Goal: Task Accomplishment & Management: Manage account settings

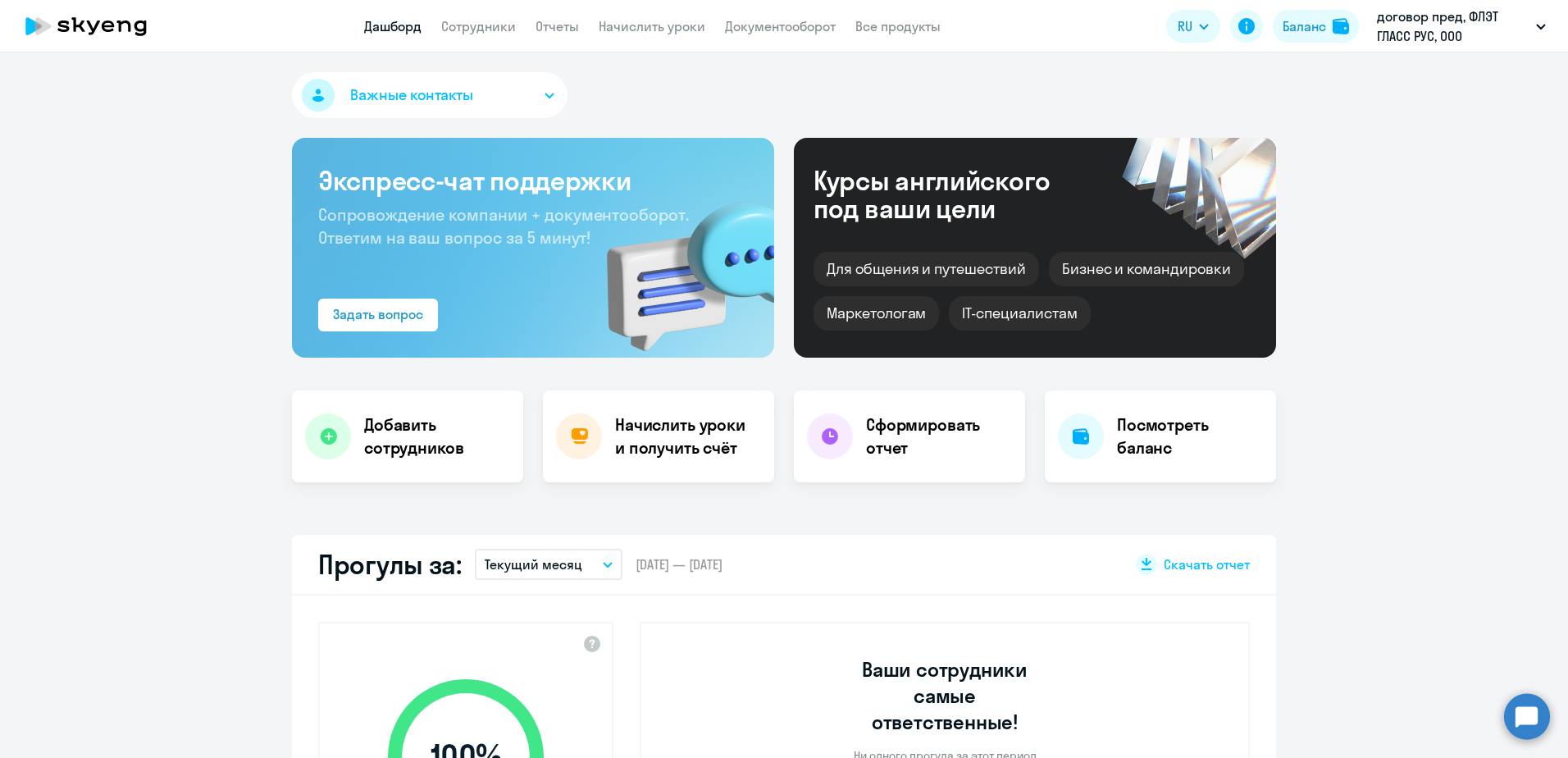
select select "30"
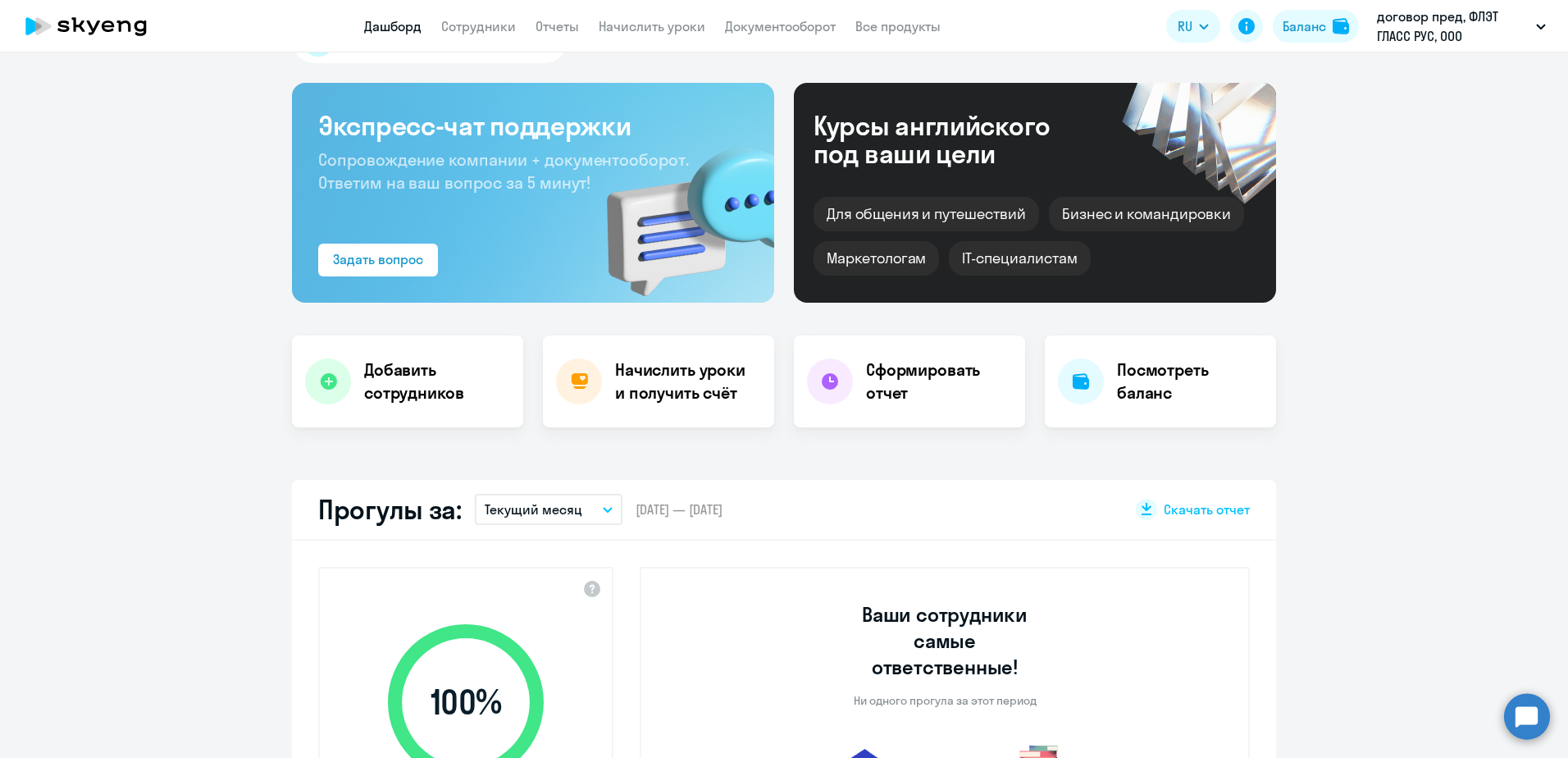
scroll to position [82, 0]
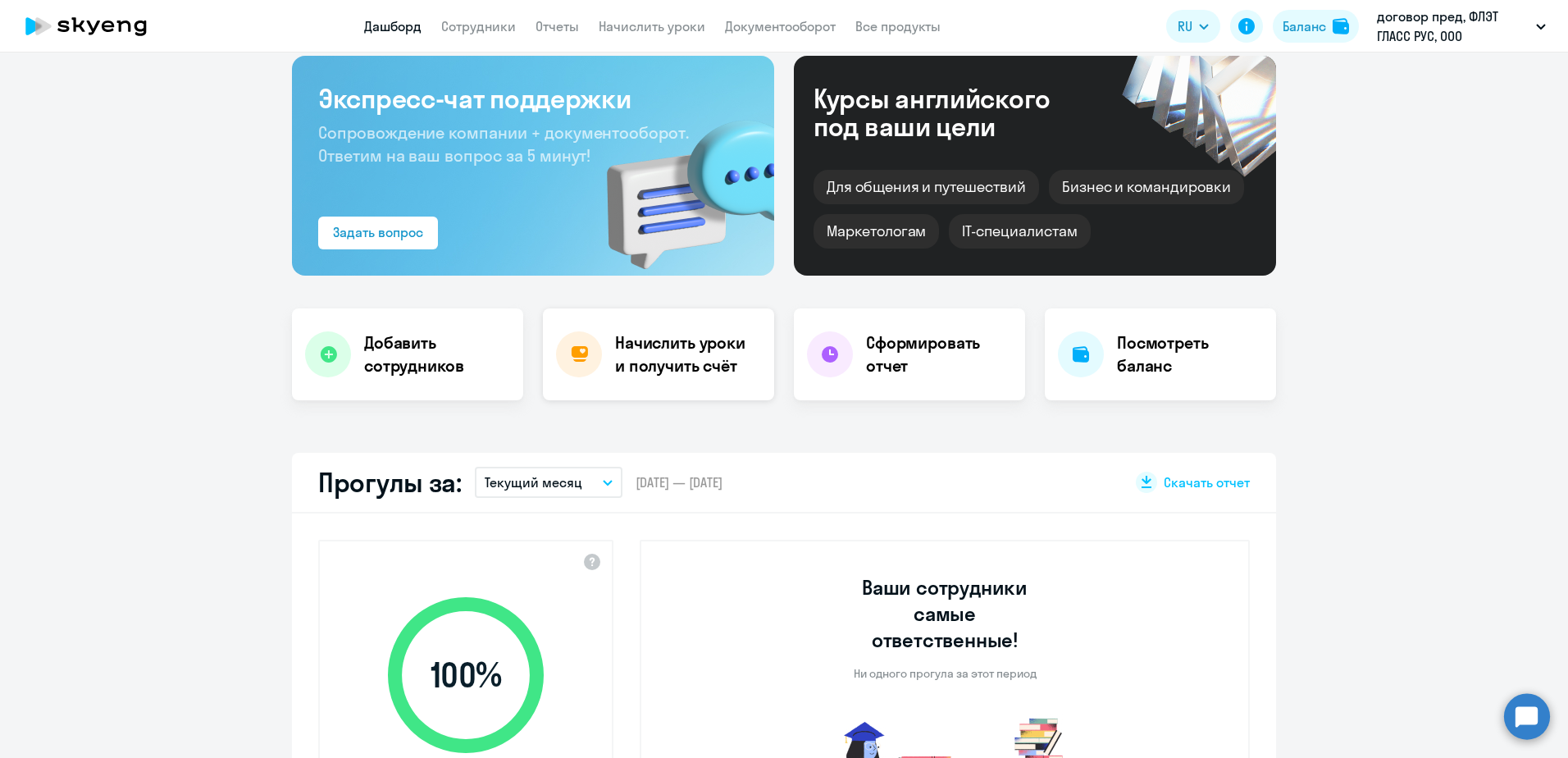
click at [670, 379] on div "Начислить уроки и получить счёт" at bounding box center [659, 353] width 232 height 91
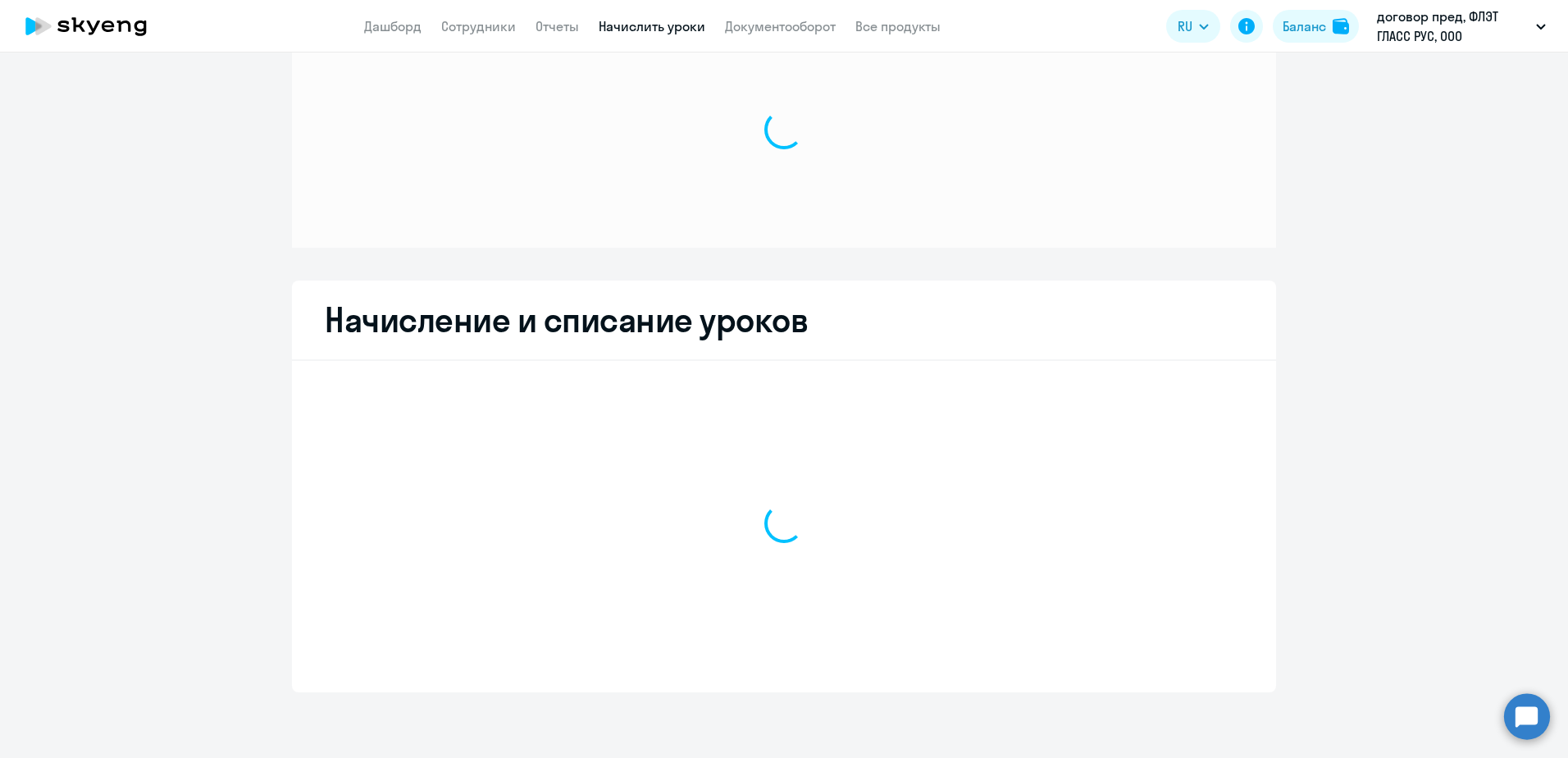
scroll to position [65, 0]
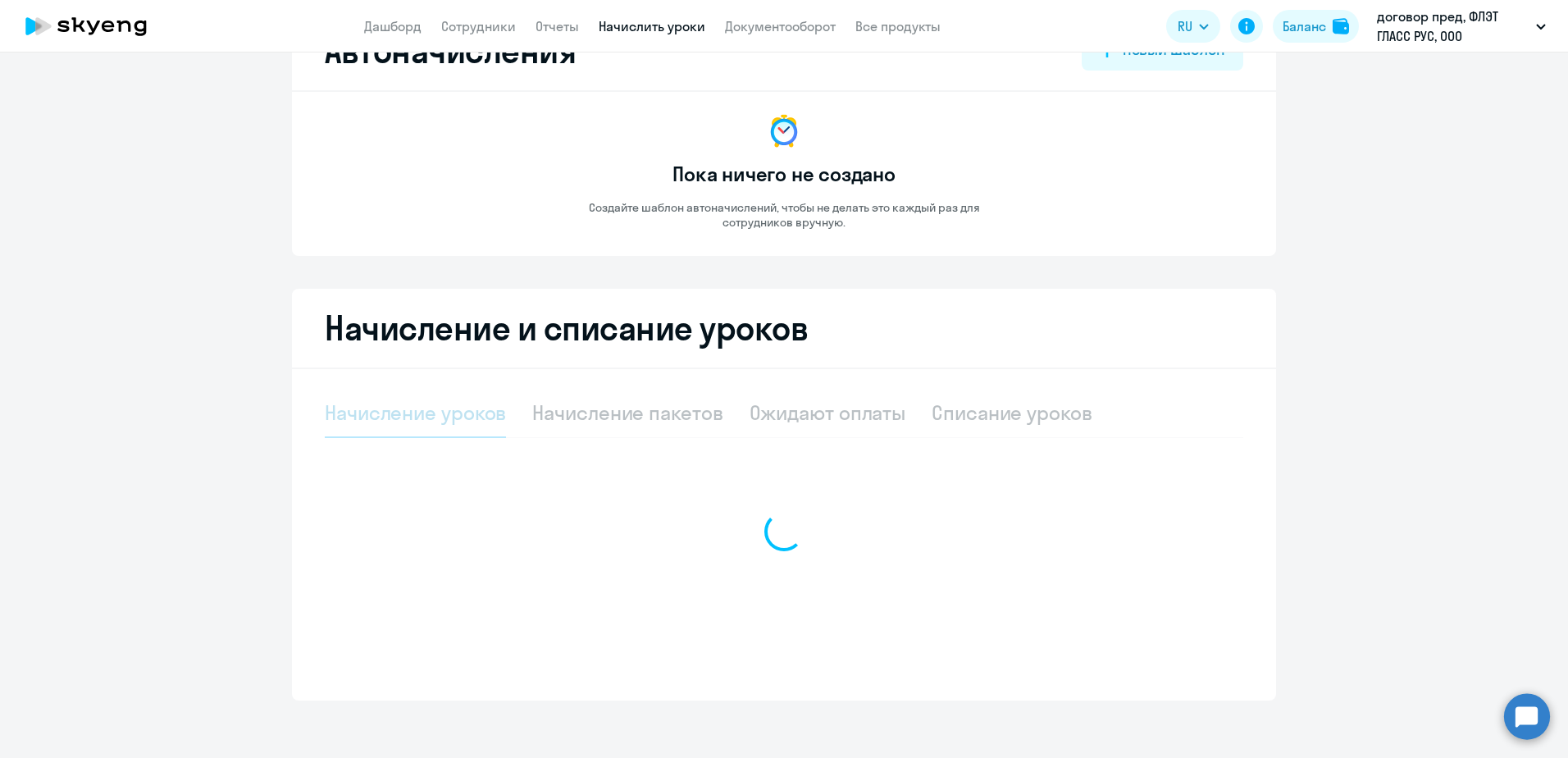
select select "10"
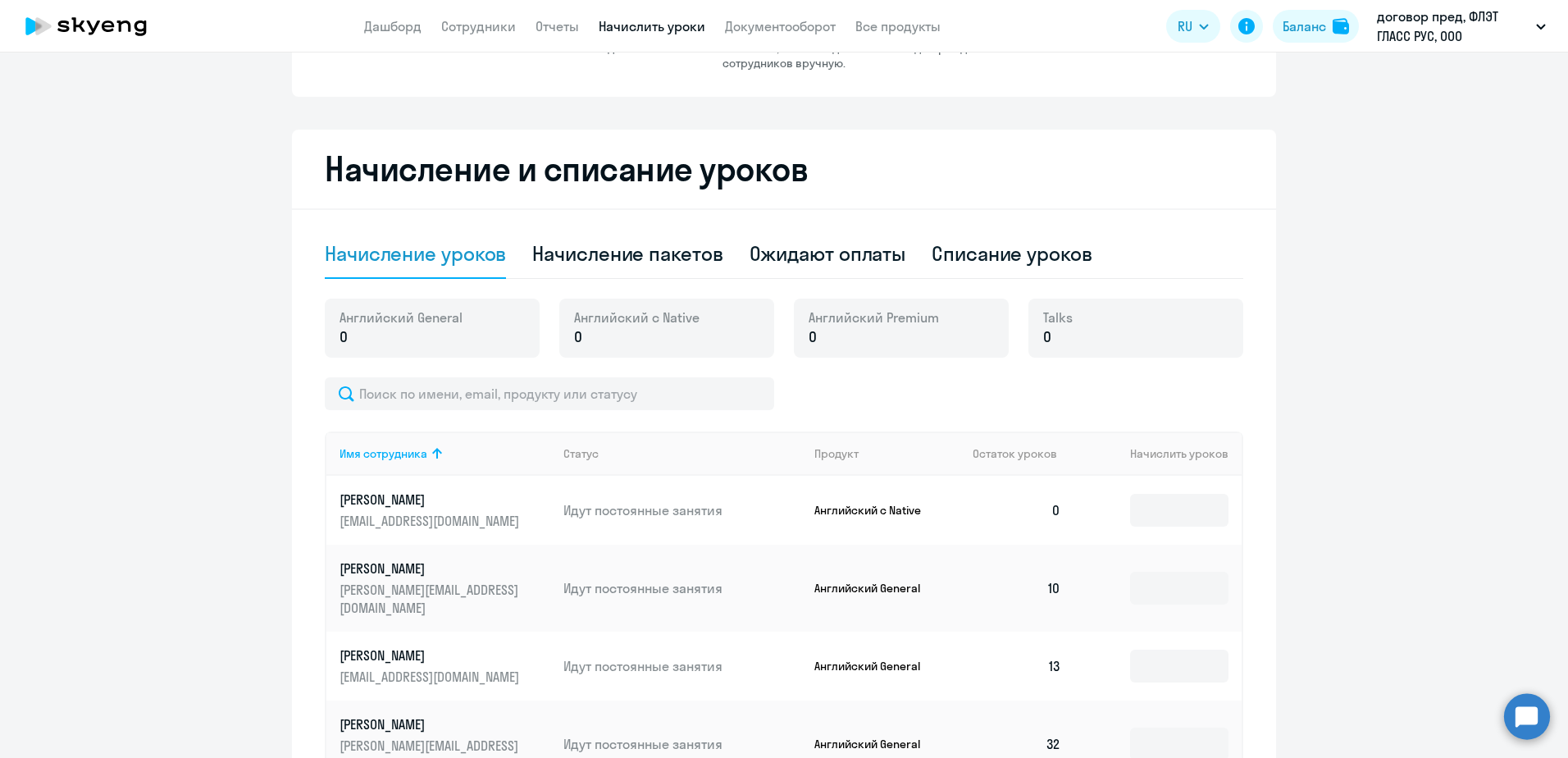
scroll to position [230, 0]
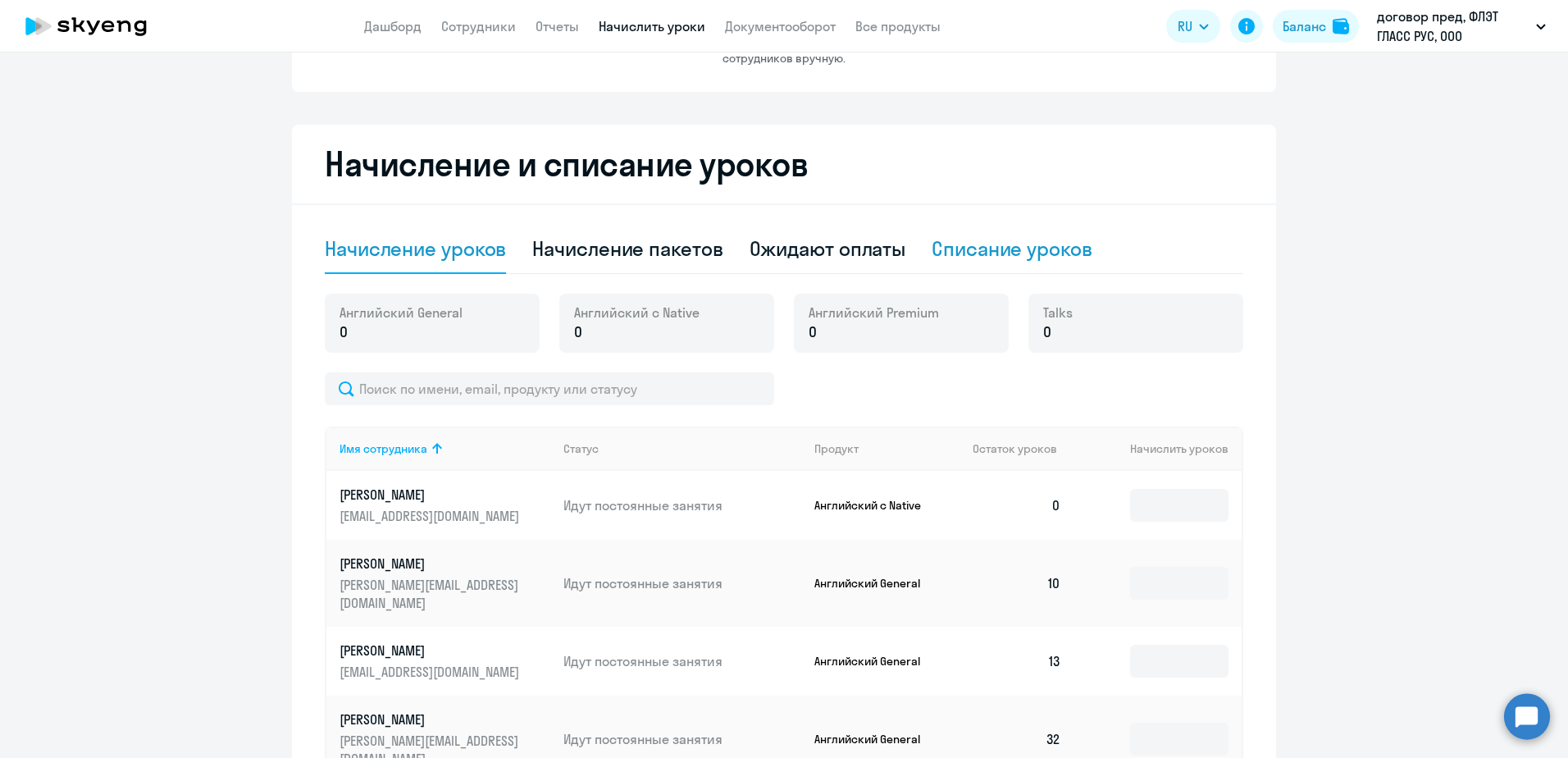
click at [1028, 248] on div "Списание уроков" at bounding box center [1012, 248] width 161 height 26
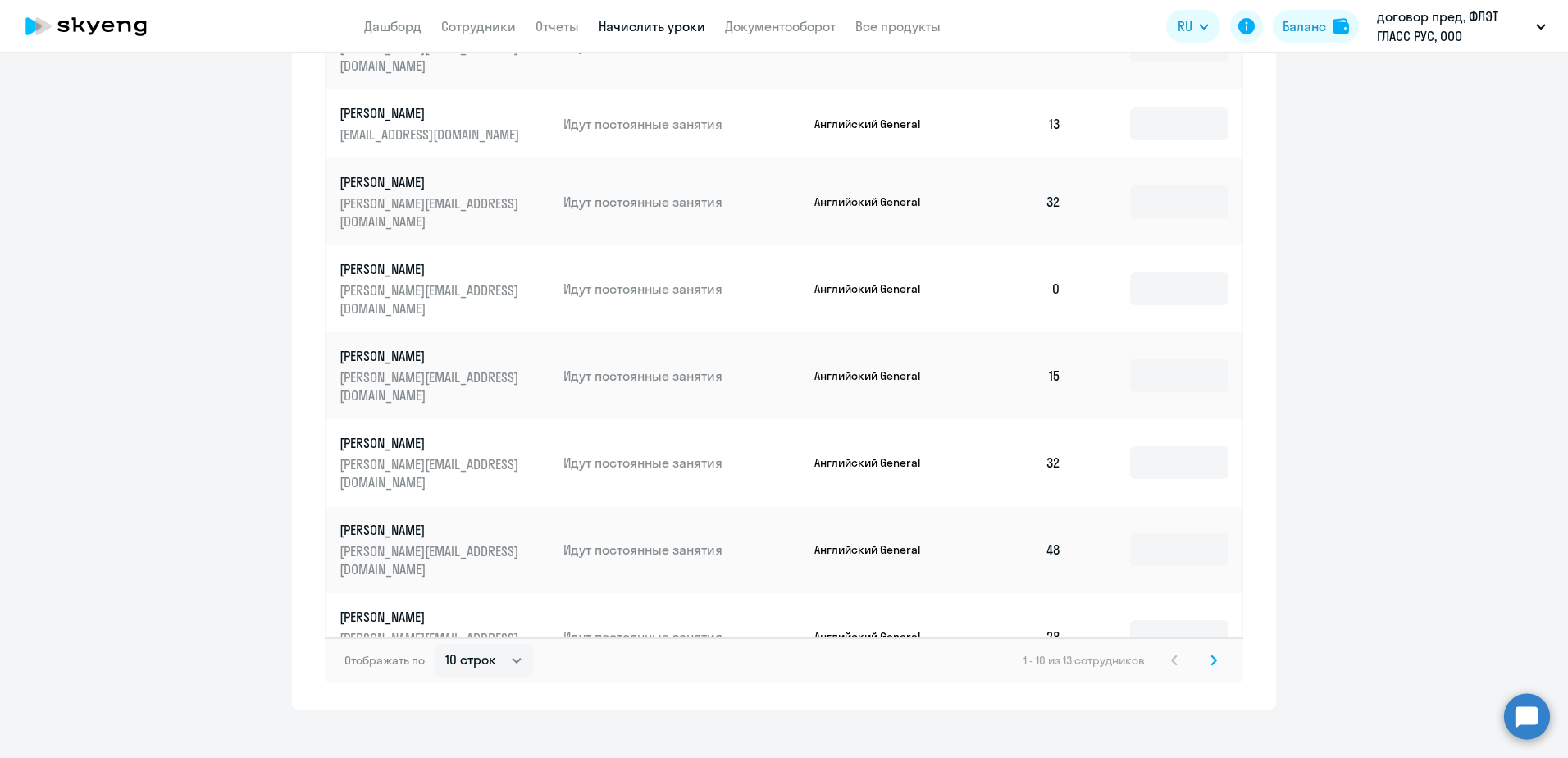
scroll to position [691, 0]
click at [507, 645] on select "10 строк 30 строк 50 строк" at bounding box center [483, 657] width 99 height 33
select select "30"
click at [434, 641] on select "10 строк 30 строк 50 строк" at bounding box center [483, 657] width 99 height 33
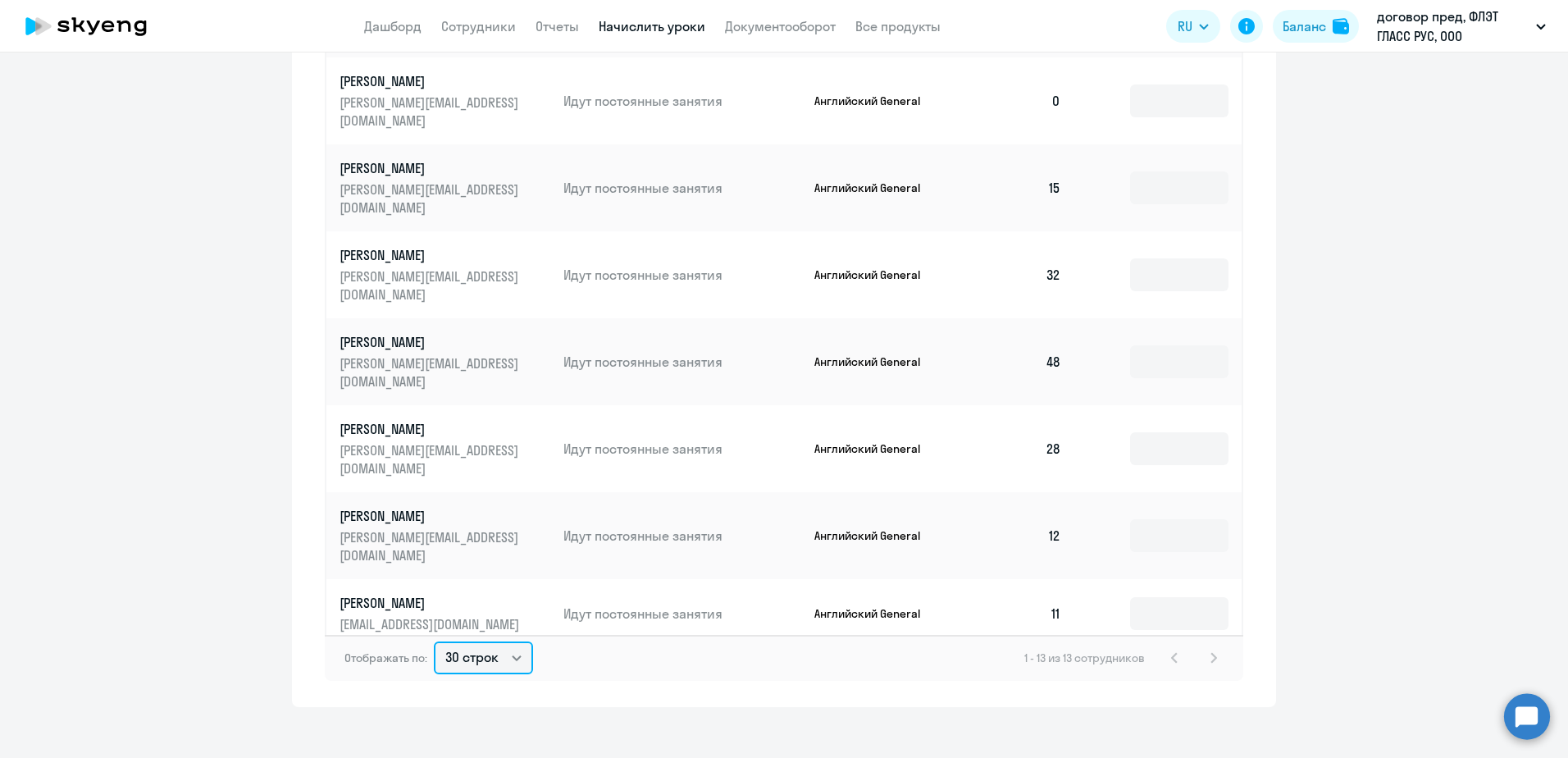
scroll to position [192, 0]
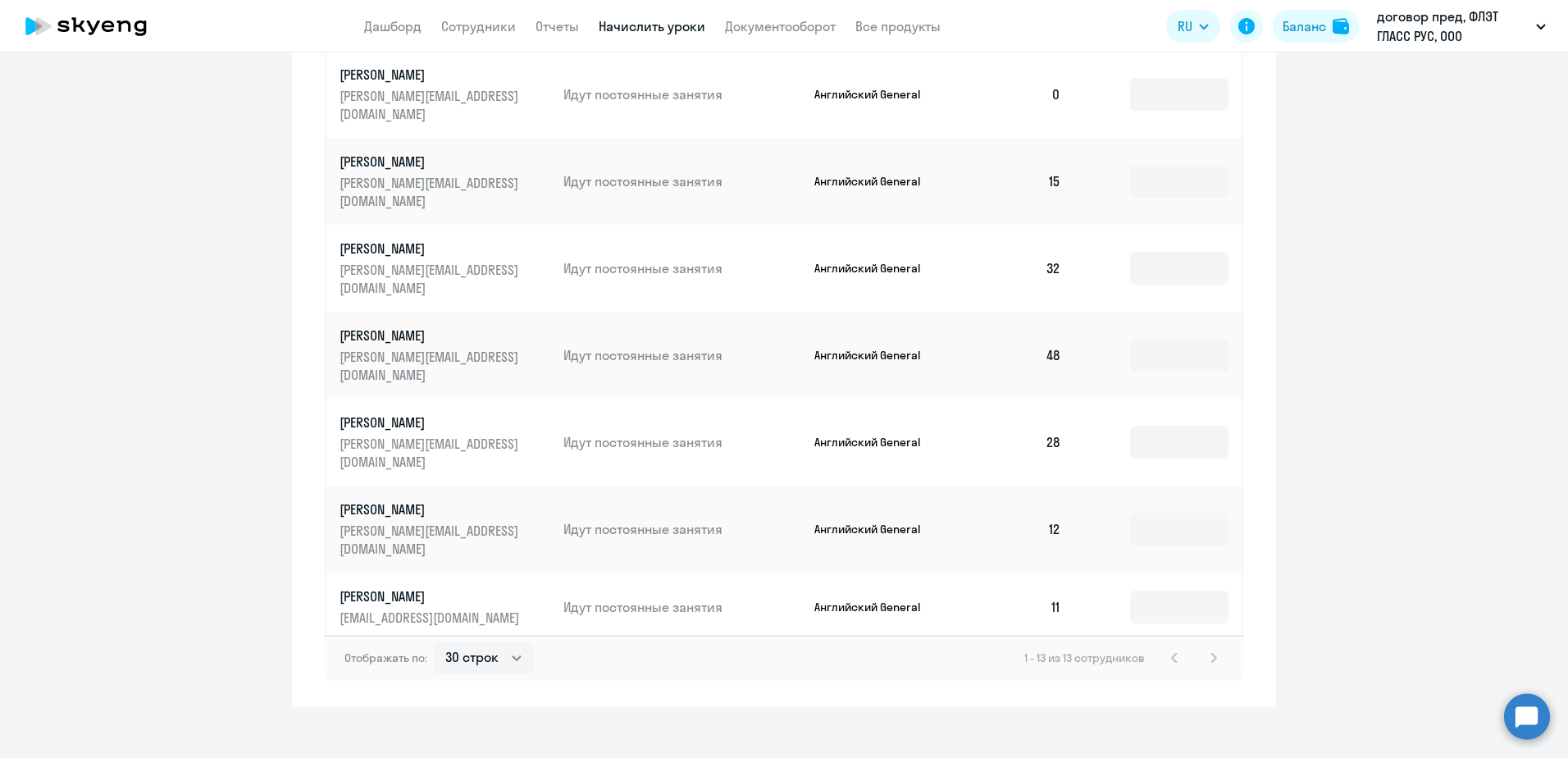
click at [1163, 668] on input at bounding box center [1179, 684] width 98 height 33
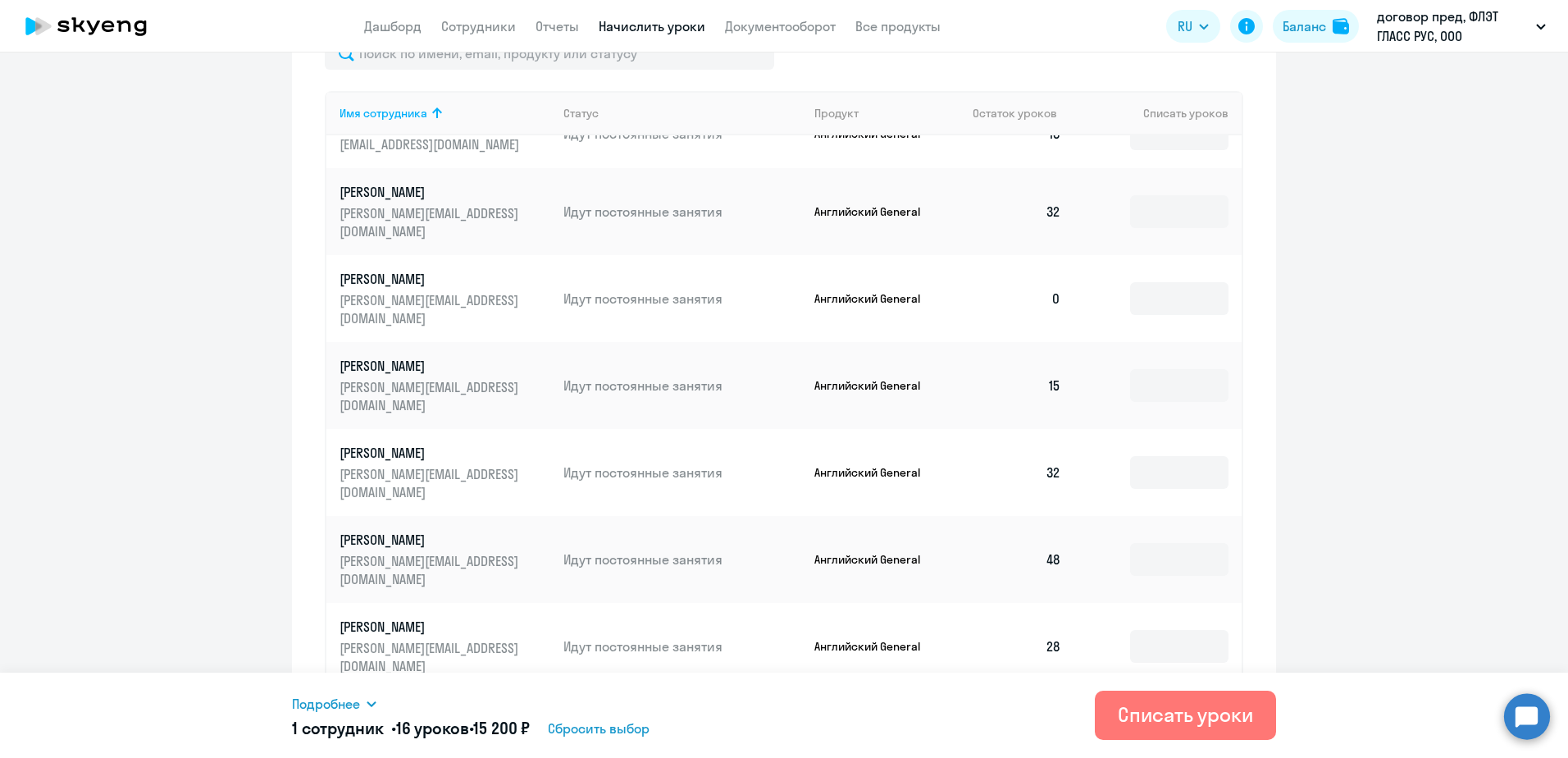
scroll to position [445, 0]
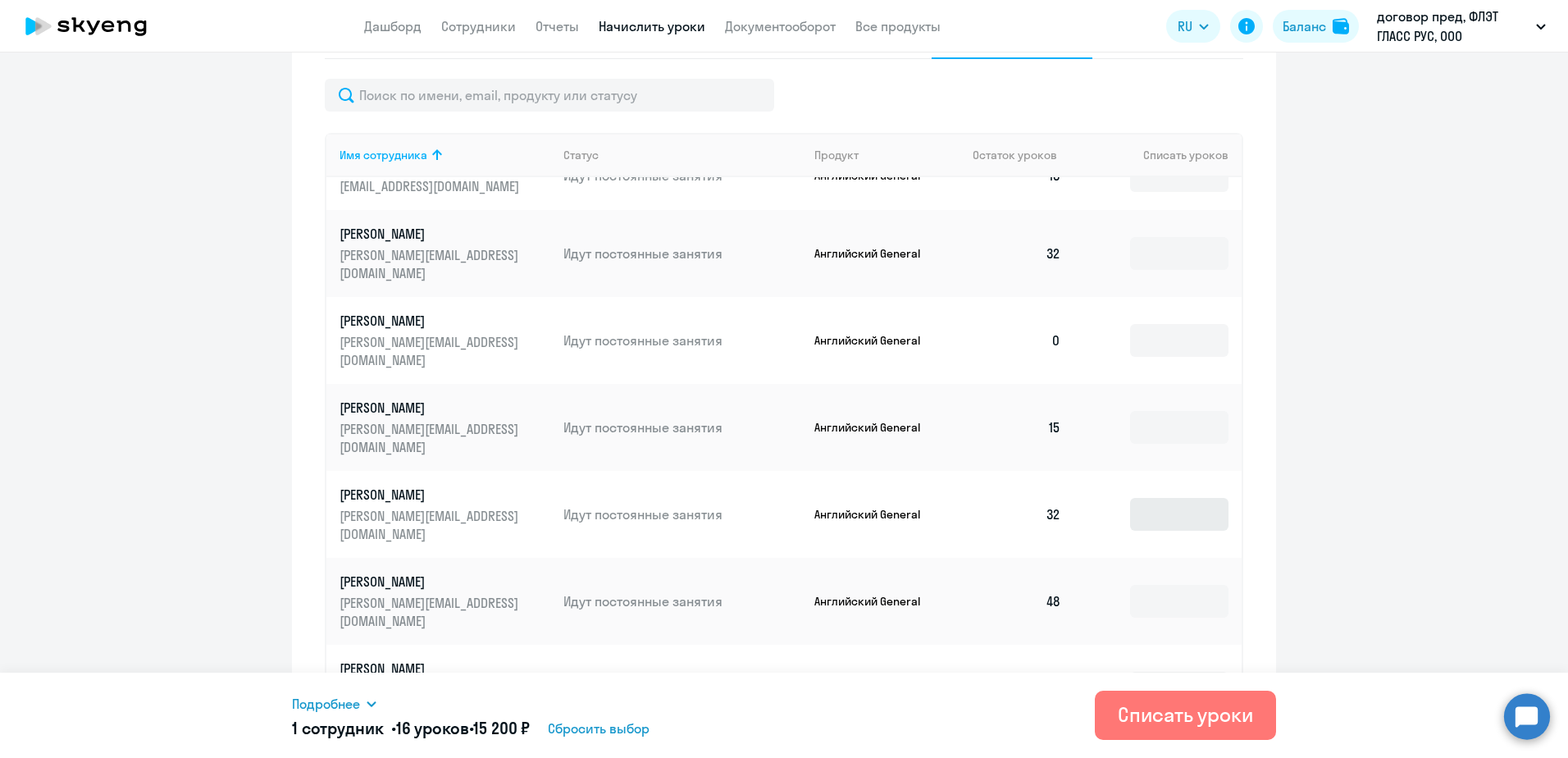
type input "16"
click at [1148, 498] on input at bounding box center [1179, 514] width 98 height 33
click at [1163, 237] on input at bounding box center [1179, 253] width 98 height 33
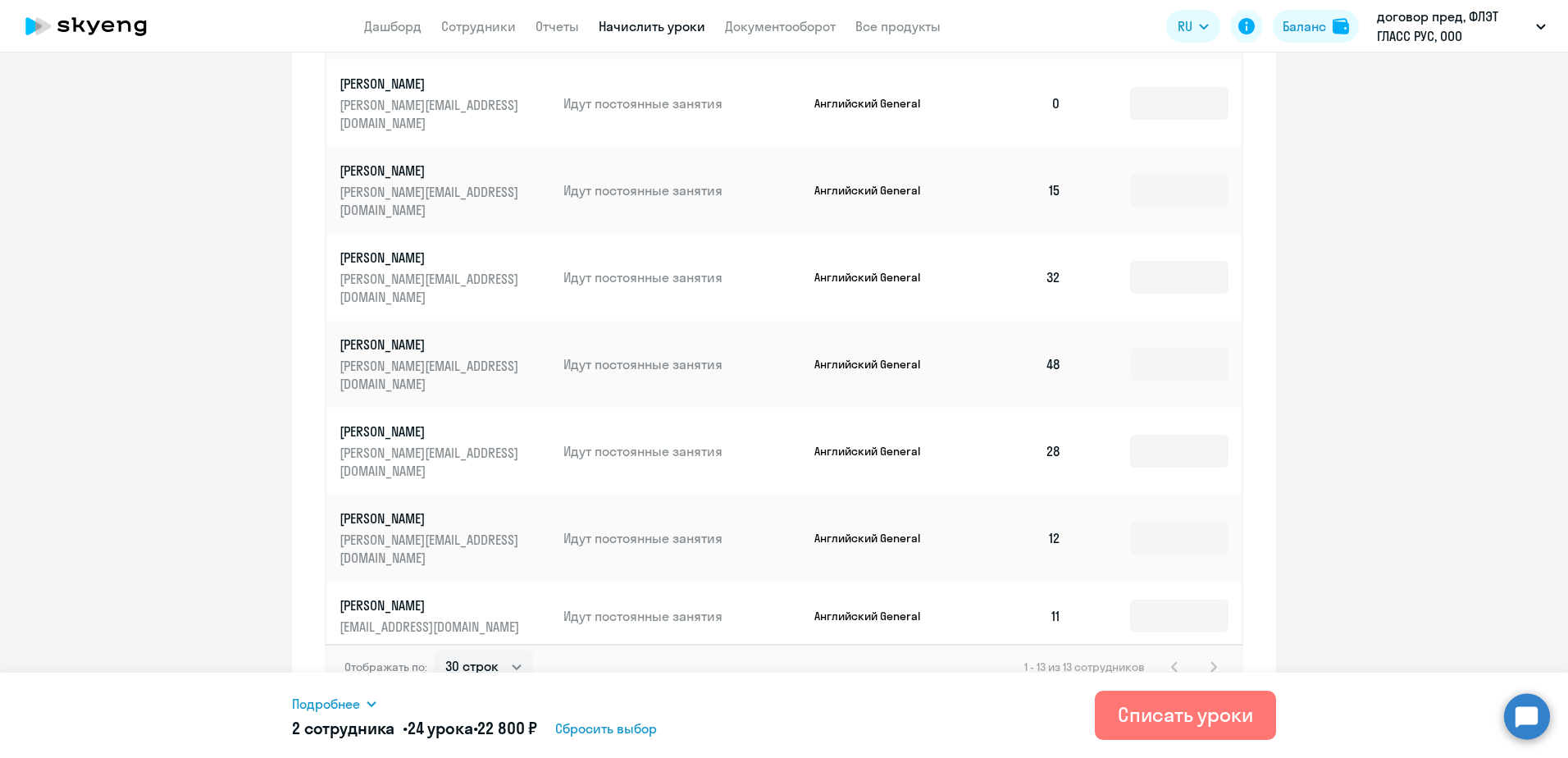
scroll to position [705, 0]
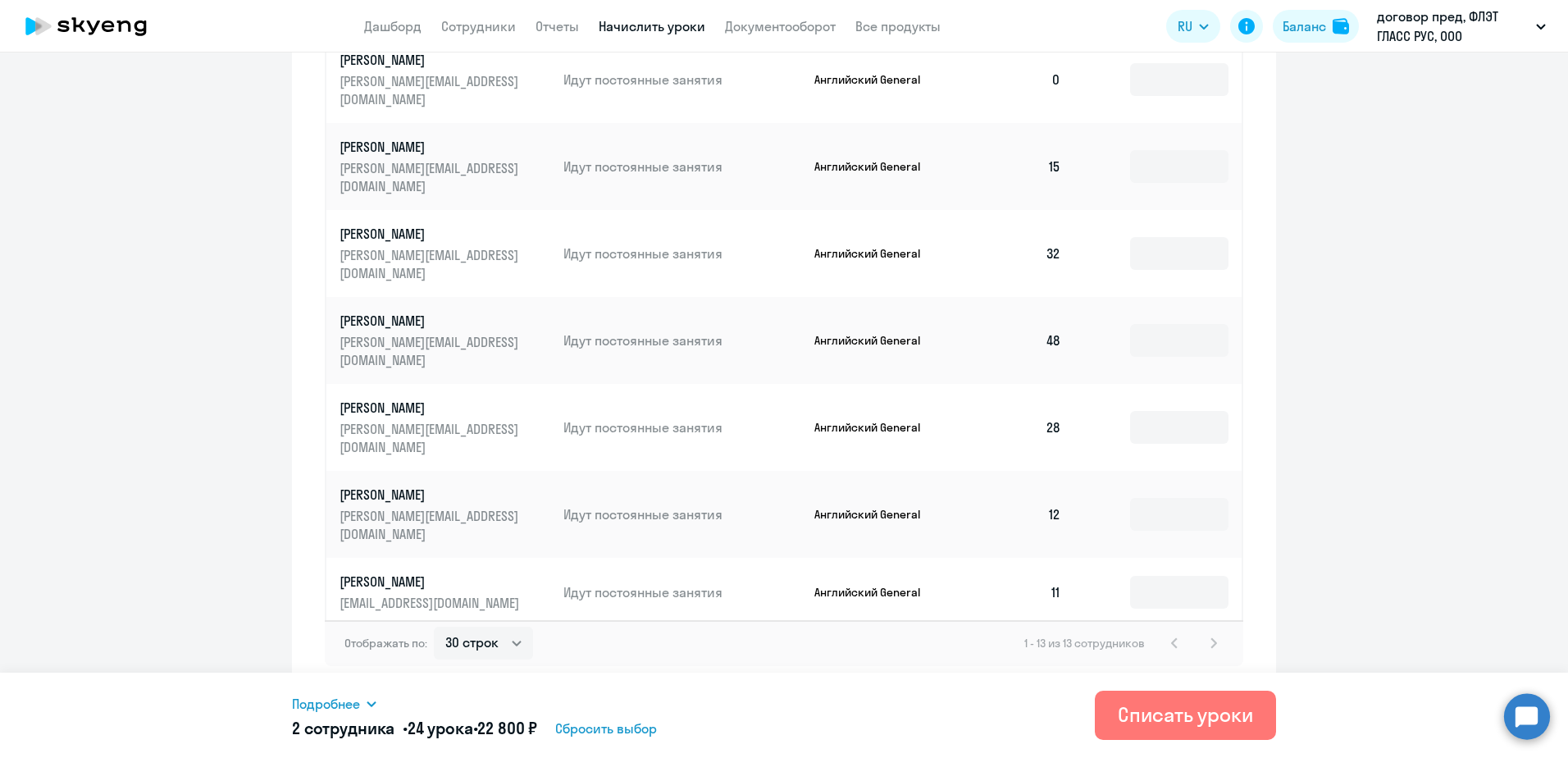
type input "8"
drag, startPoint x: 1150, startPoint y: 515, endPoint x: 1121, endPoint y: 511, distance: 29.3
click at [1130, 654] on input "16" at bounding box center [1179, 670] width 98 height 33
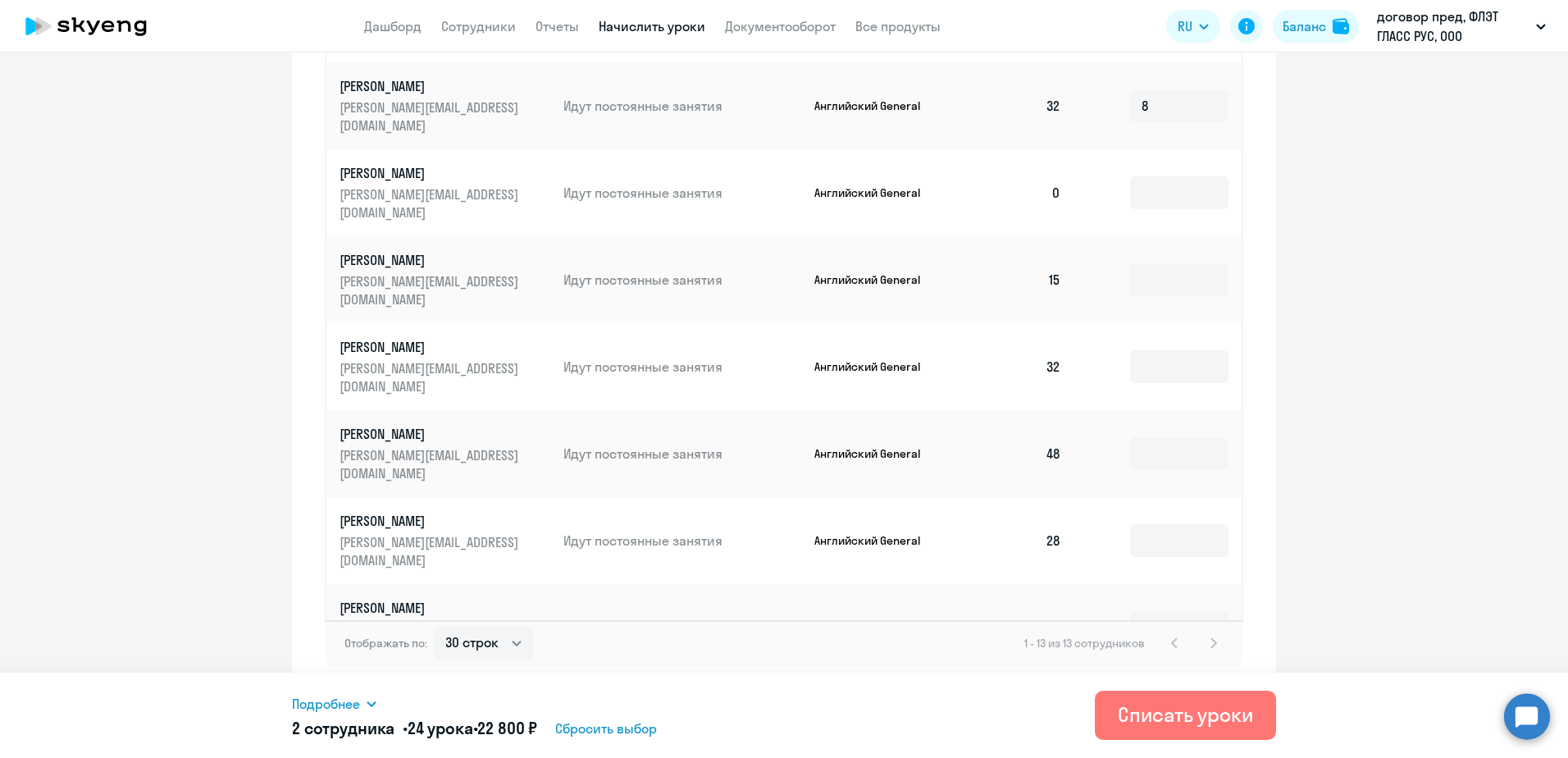
scroll to position [61, 0]
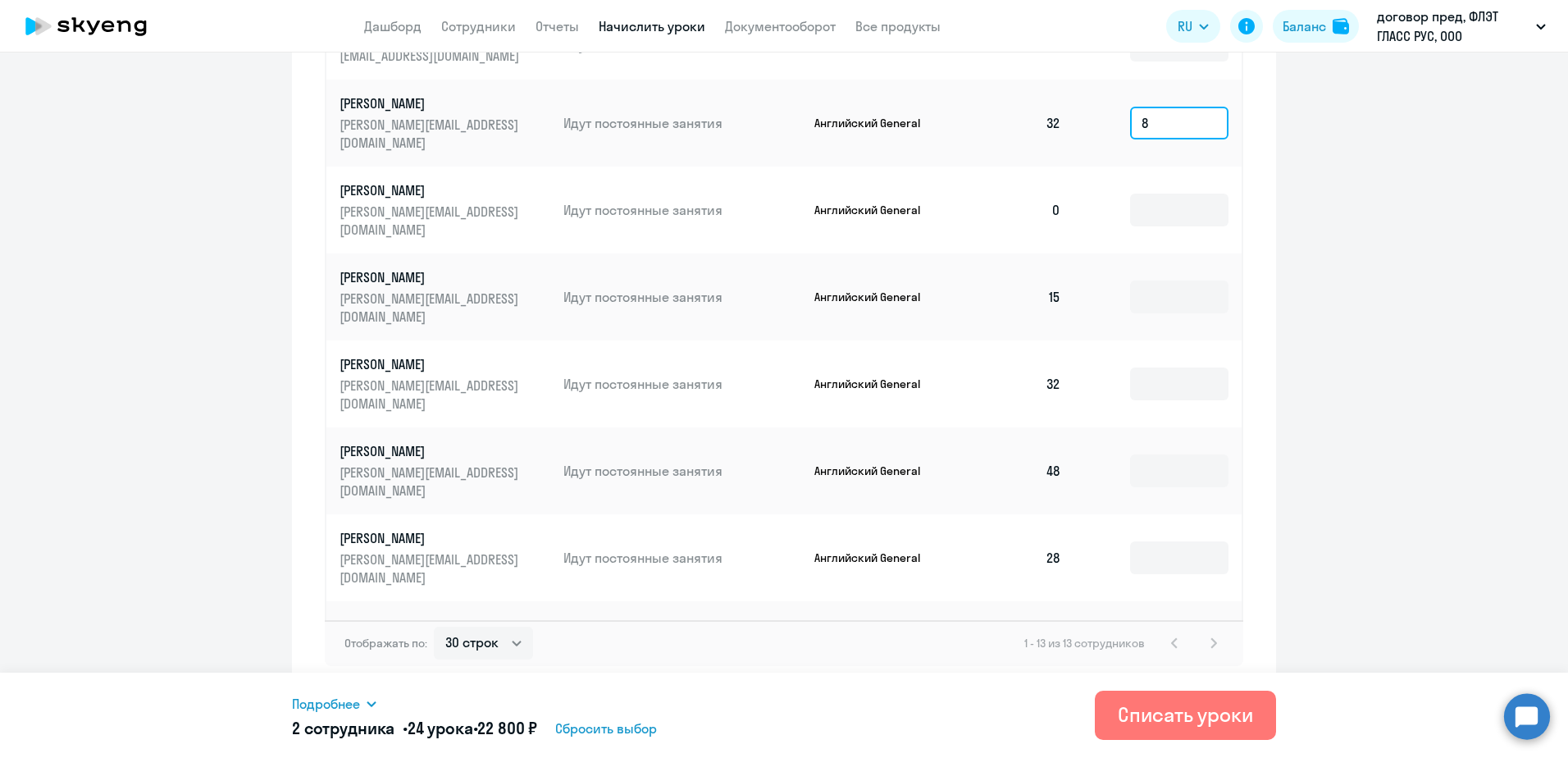
click at [1136, 107] on input "8" at bounding box center [1179, 123] width 98 height 33
type input "6"
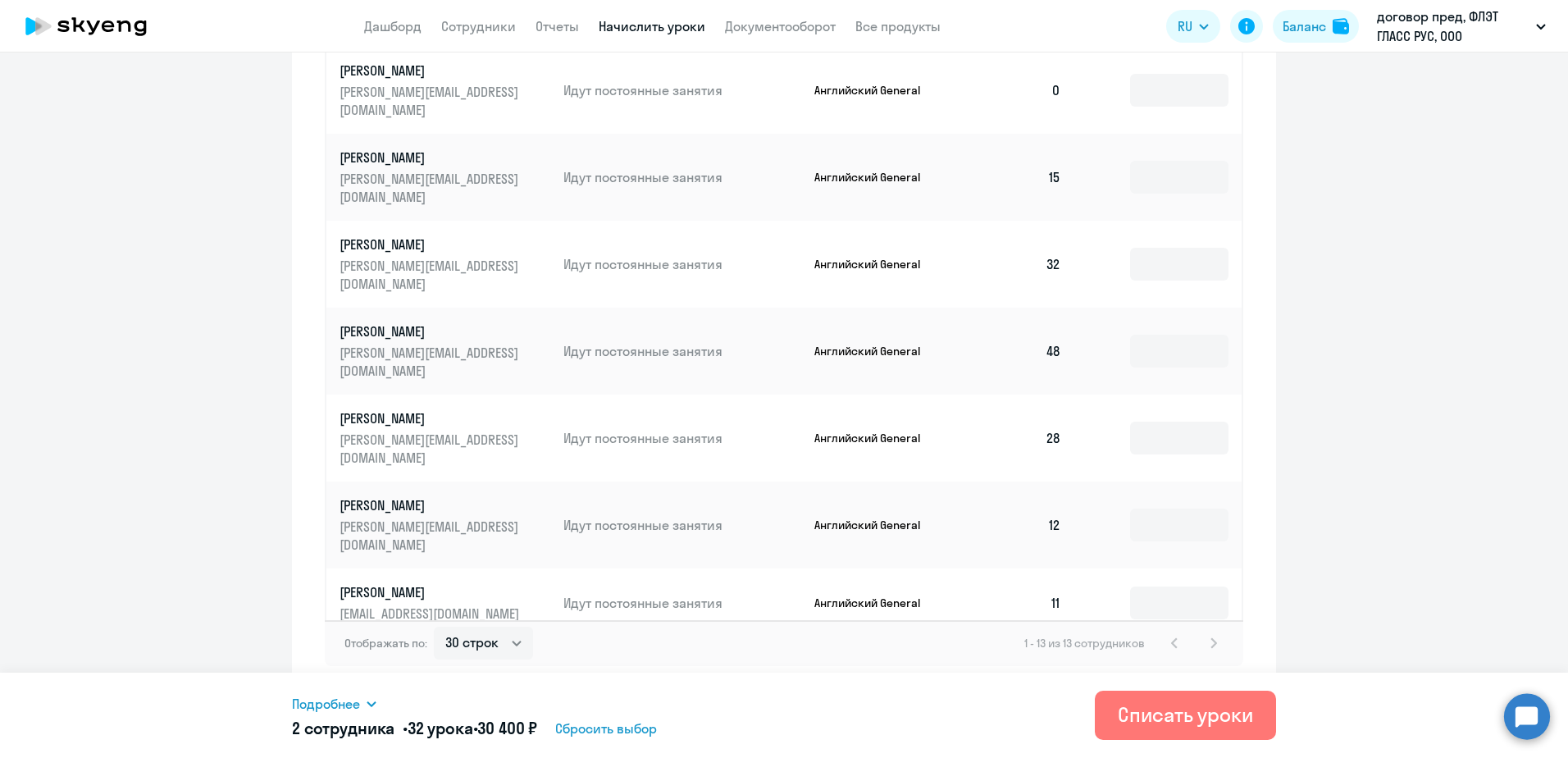
scroll to position [192, 0]
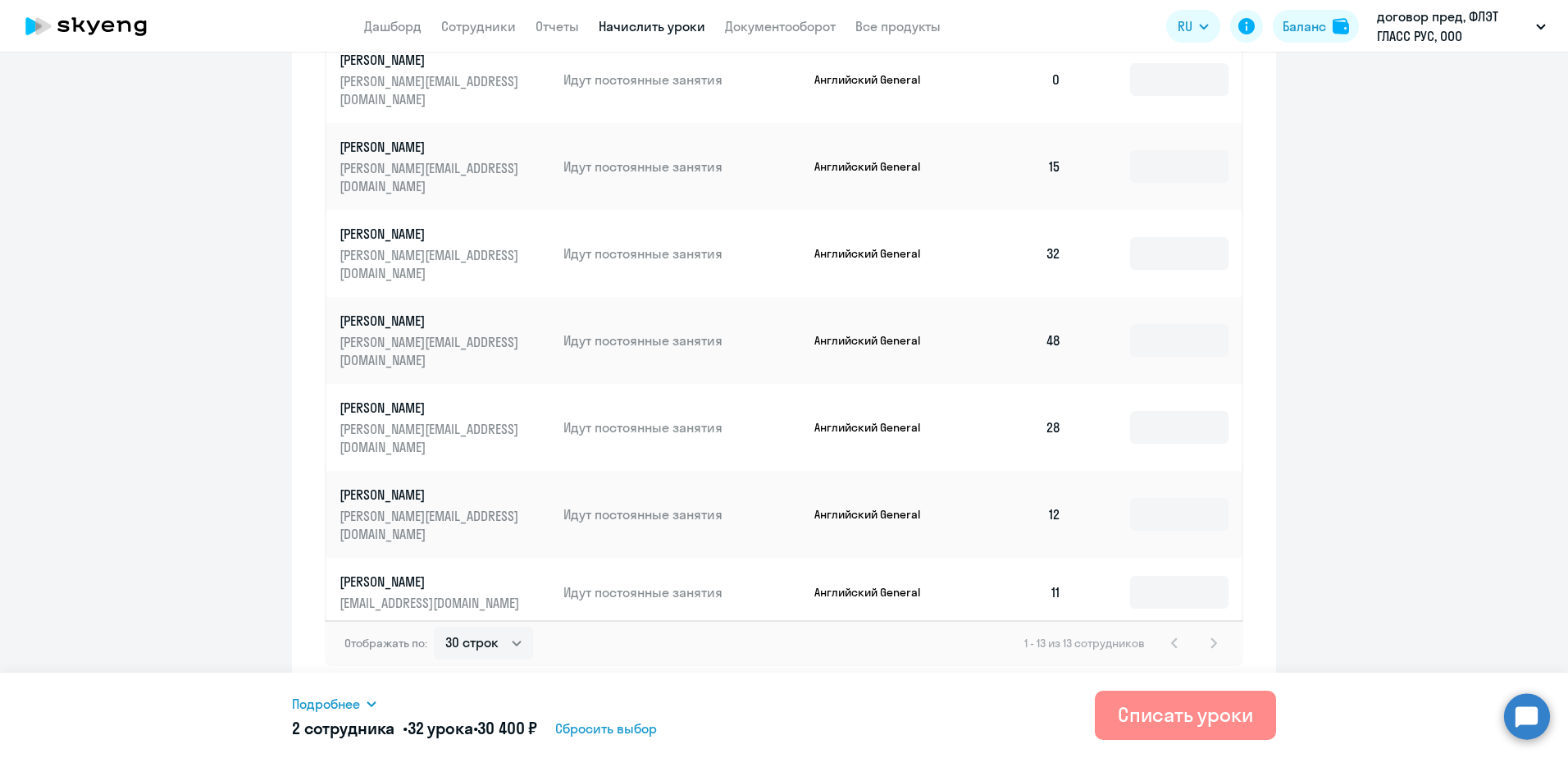
type input "16"
click at [1220, 717] on div "Списать уроки" at bounding box center [1185, 714] width 135 height 26
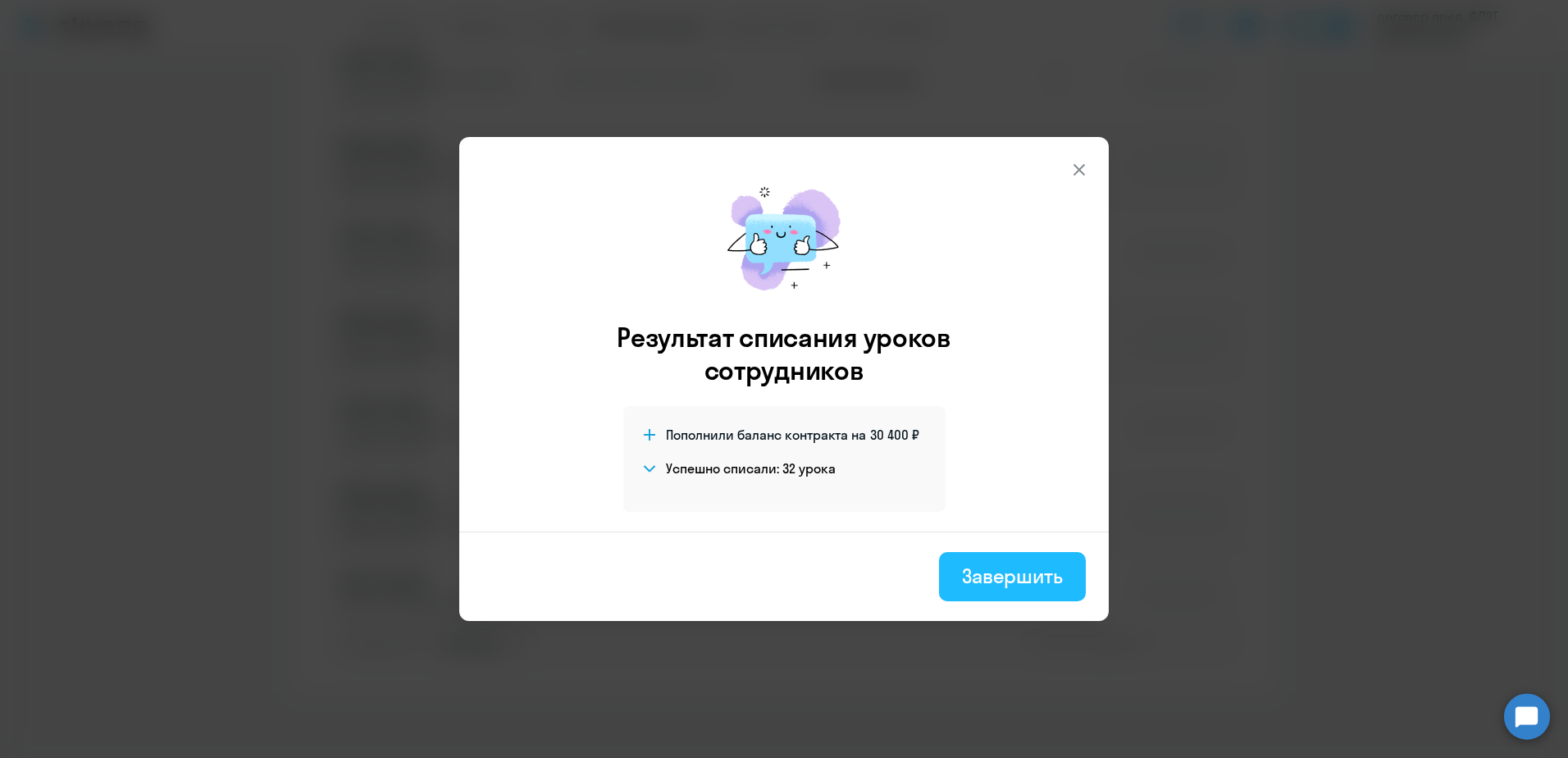
click at [993, 580] on div "Завершить" at bounding box center [1012, 575] width 101 height 26
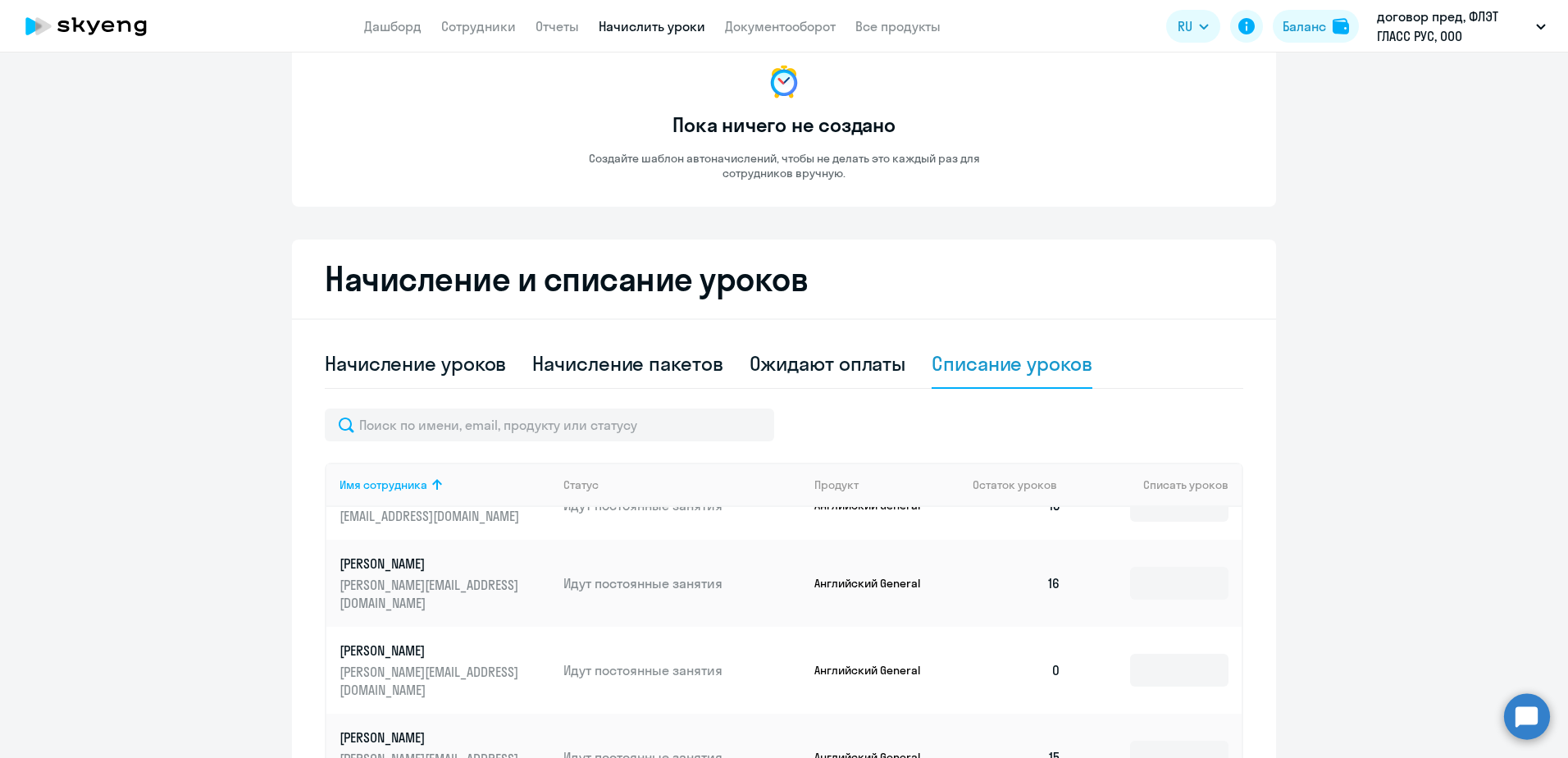
scroll to position [0, 0]
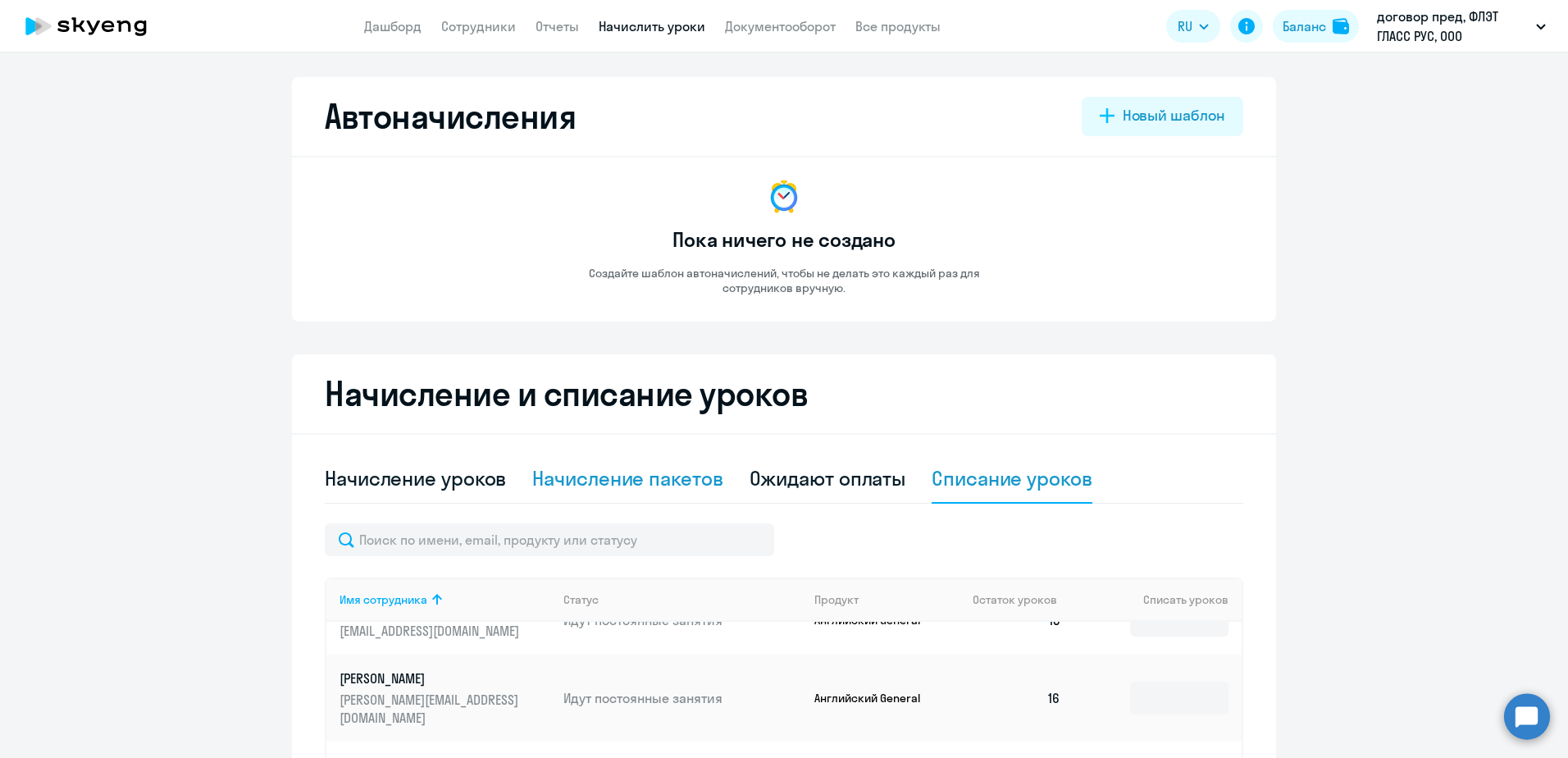
click at [579, 482] on div "Начисление пакетов" at bounding box center [627, 478] width 191 height 26
select select "10"
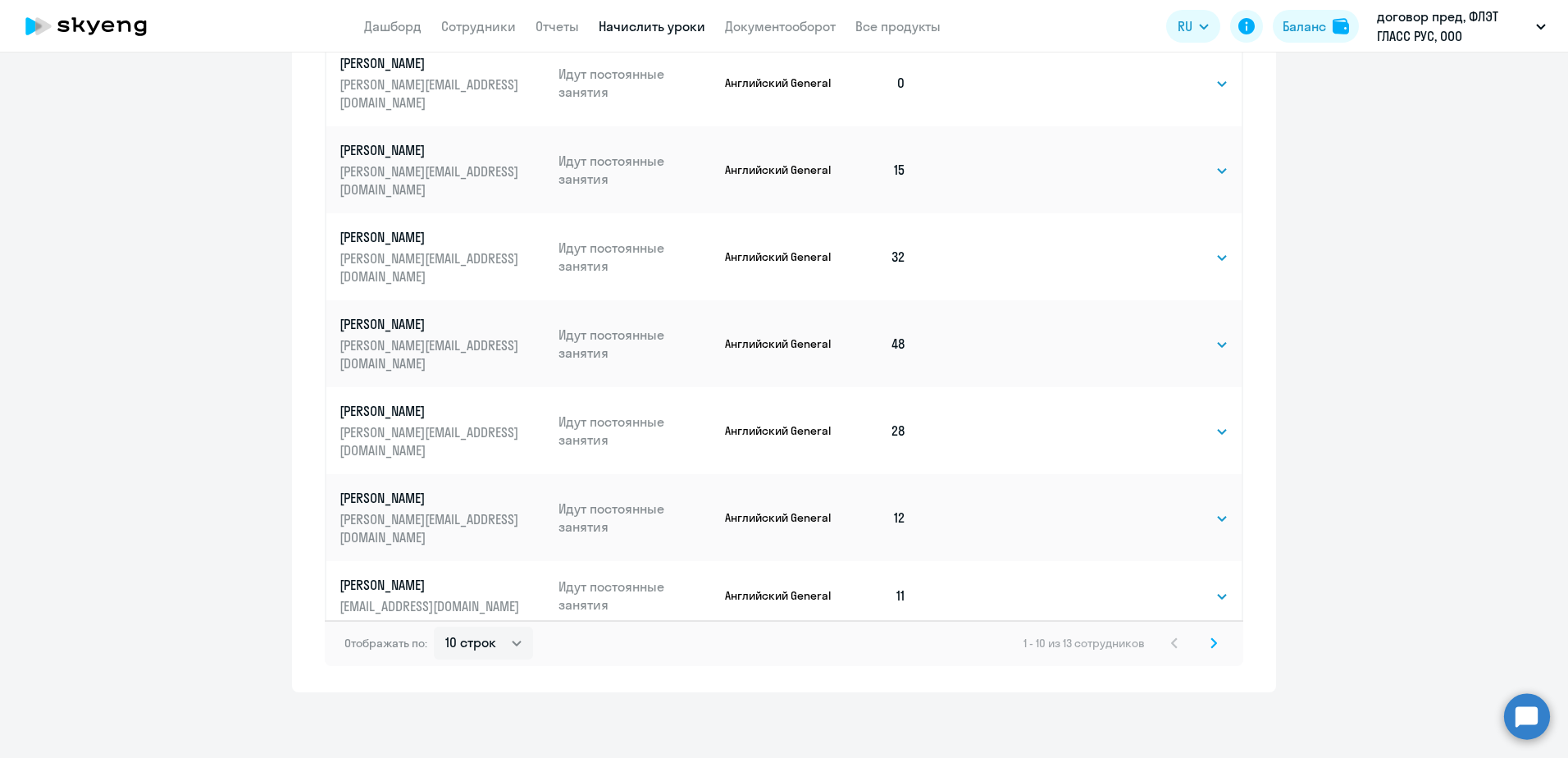
scroll to position [206, 0]
click at [1200, 748] on select "Выбрать 4 8 16 32 64 96 128" at bounding box center [1195, 757] width 67 height 19
click at [1162, 748] on select "Выбрать 4 8 16 32 64 96 128" at bounding box center [1195, 757] width 67 height 19
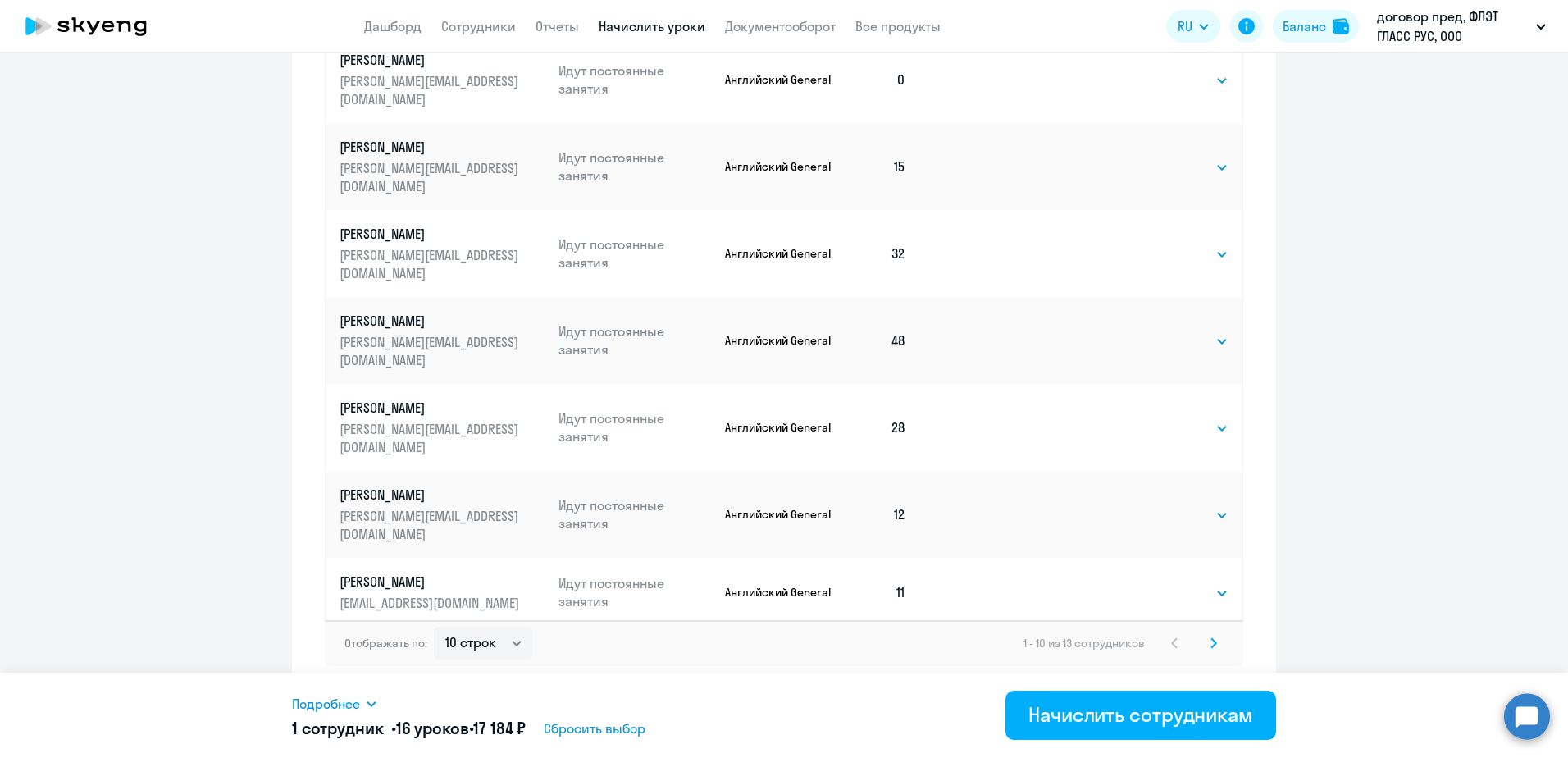
click at [1203, 748] on select "Выбрать 4 8 16 32 64 96 128" at bounding box center [1215, 757] width 26 height 19
click at [1202, 748] on select "Выбрать 4 8 16 32 64 96 128" at bounding box center [1215, 757] width 26 height 19
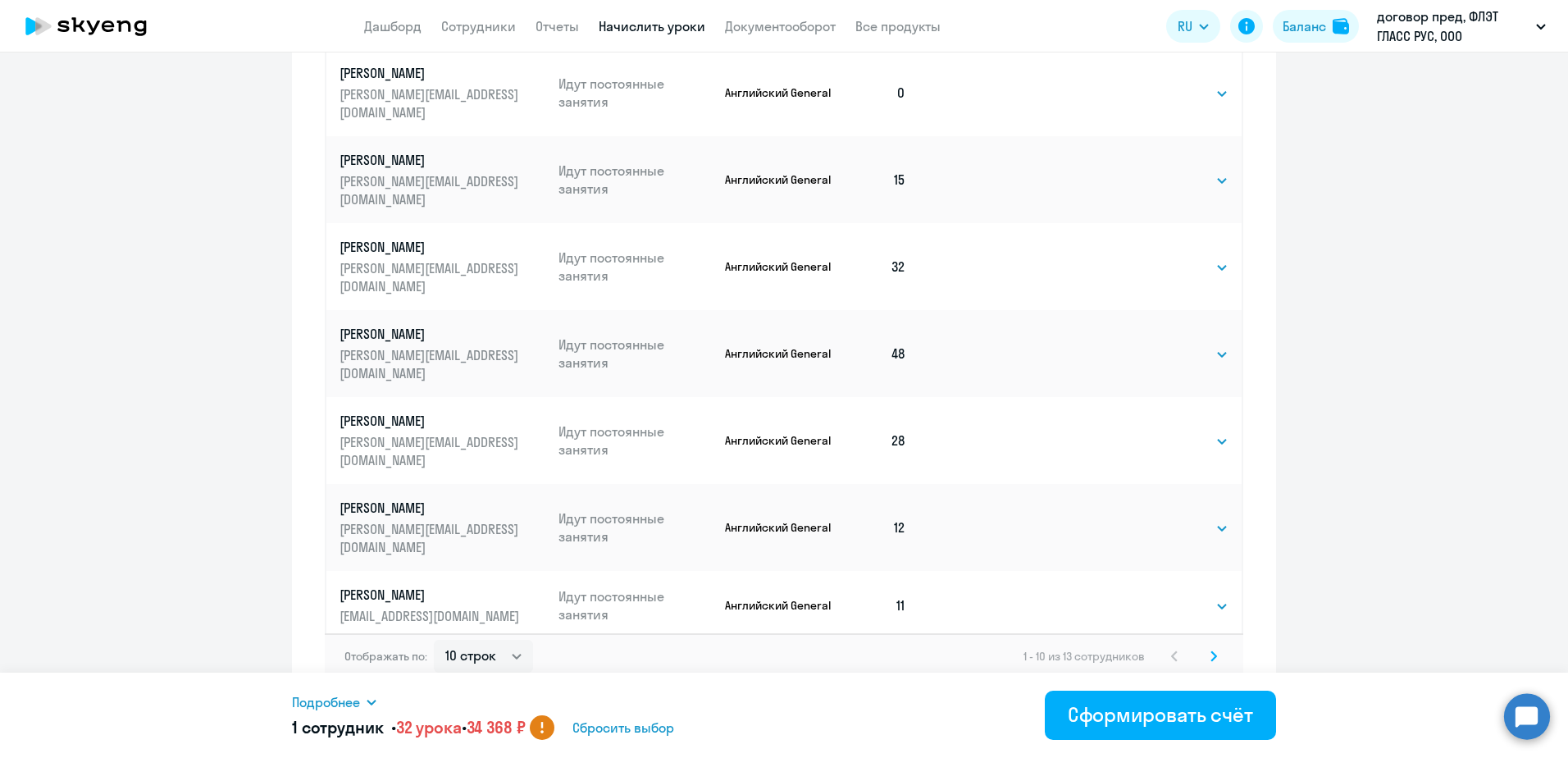
scroll to position [837, 0]
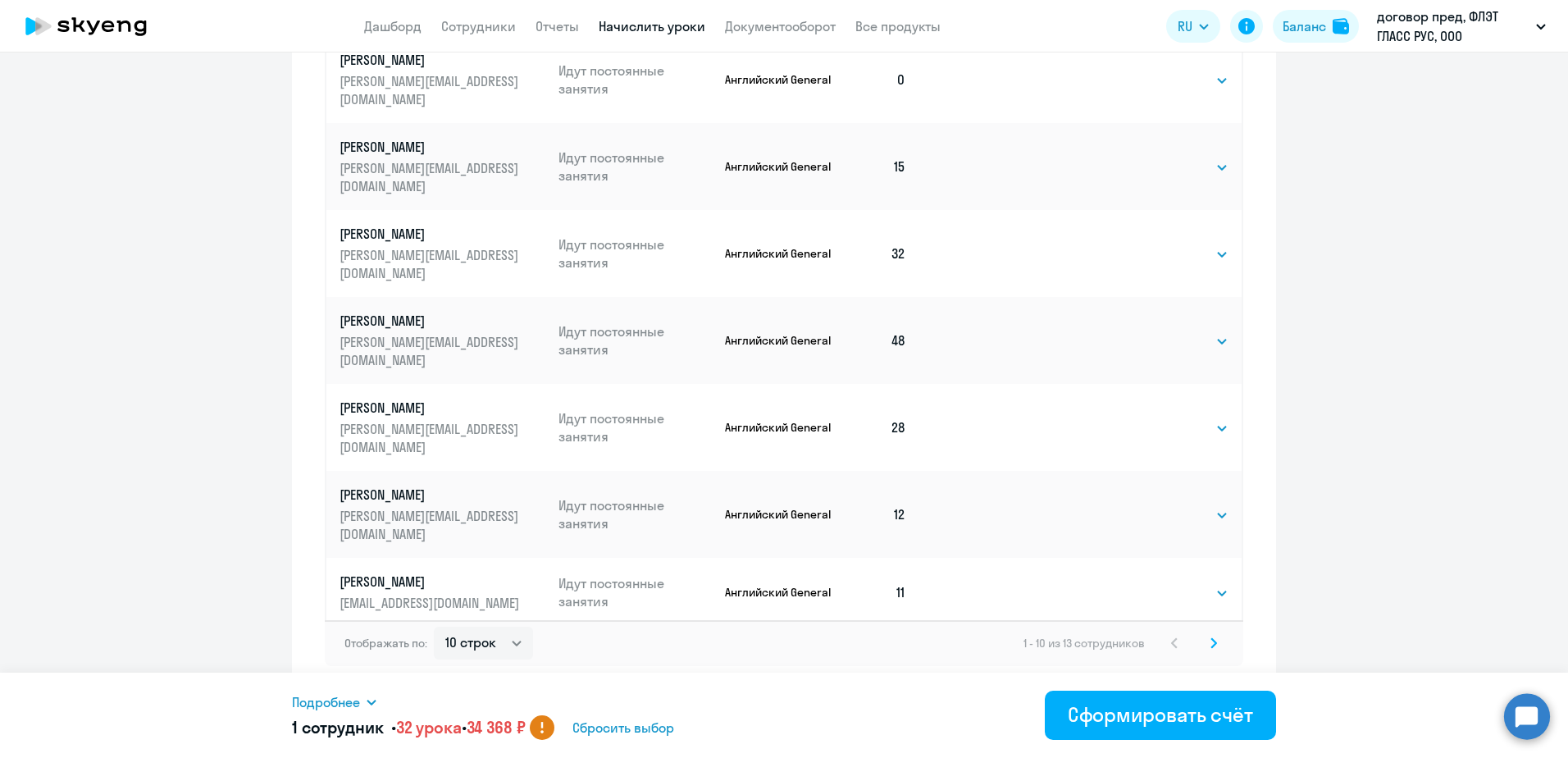
click at [1206, 748] on select "Выбрать 4 8 16 32 64 96 128" at bounding box center [1215, 757] width 28 height 19
click at [1210, 748] on select "Выбрать 4 8 16 32 64 96 128" at bounding box center [1215, 757] width 28 height 19
click at [1201, 748] on select "Выбрать 4 8 16 32 64 96 128" at bounding box center [1215, 757] width 28 height 19
click at [1207, 748] on select "Выбрать 4 8 16 32 64 96 128" at bounding box center [1217, 757] width 21 height 19
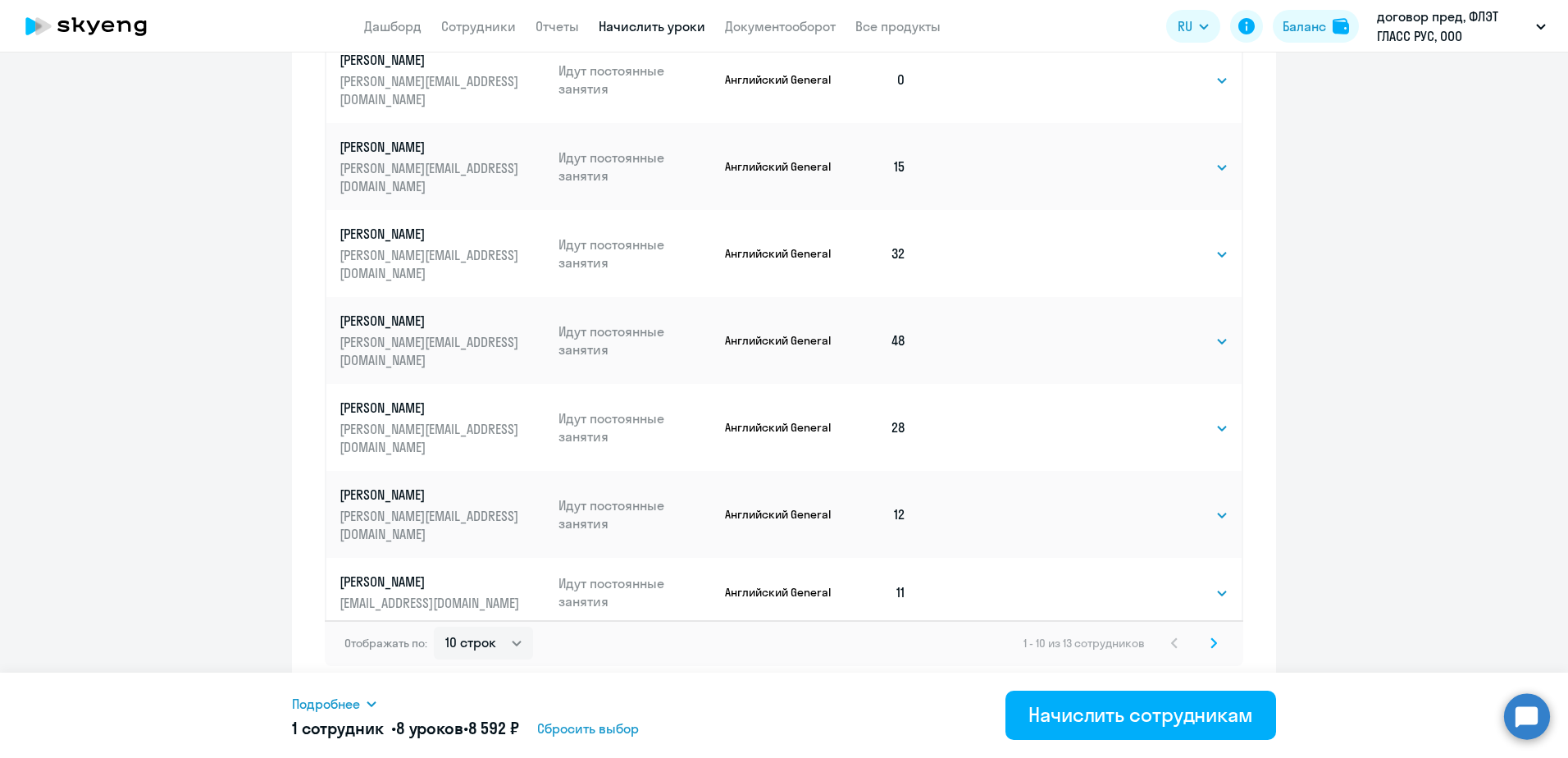
select select "16"
click at [1207, 748] on select "Выбрать 4 8 16 32 64 96 128" at bounding box center [1217, 757] width 21 height 19
click at [1094, 732] on button "Начислить сотрудникам" at bounding box center [1141, 715] width 270 height 50
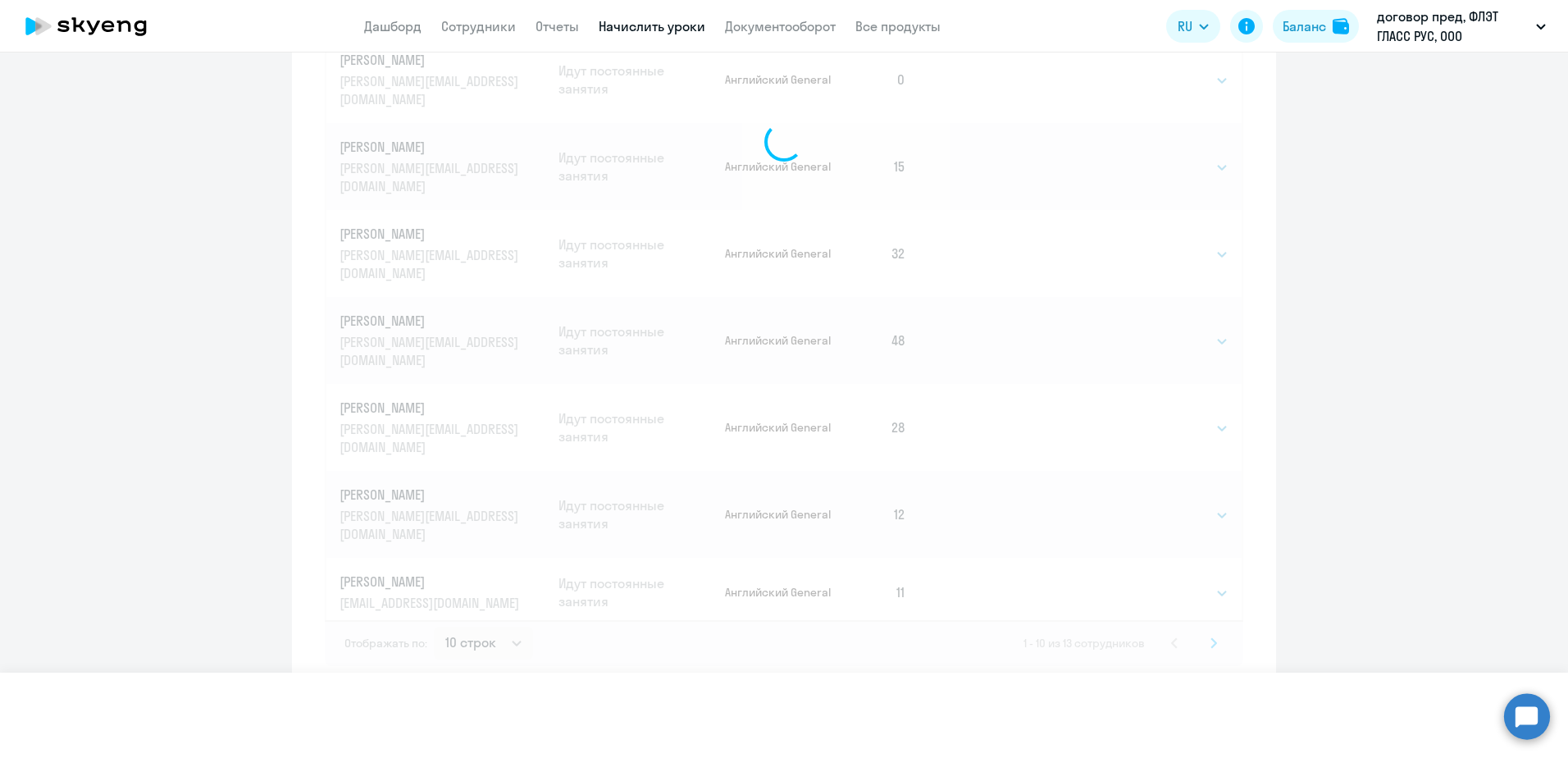
select select
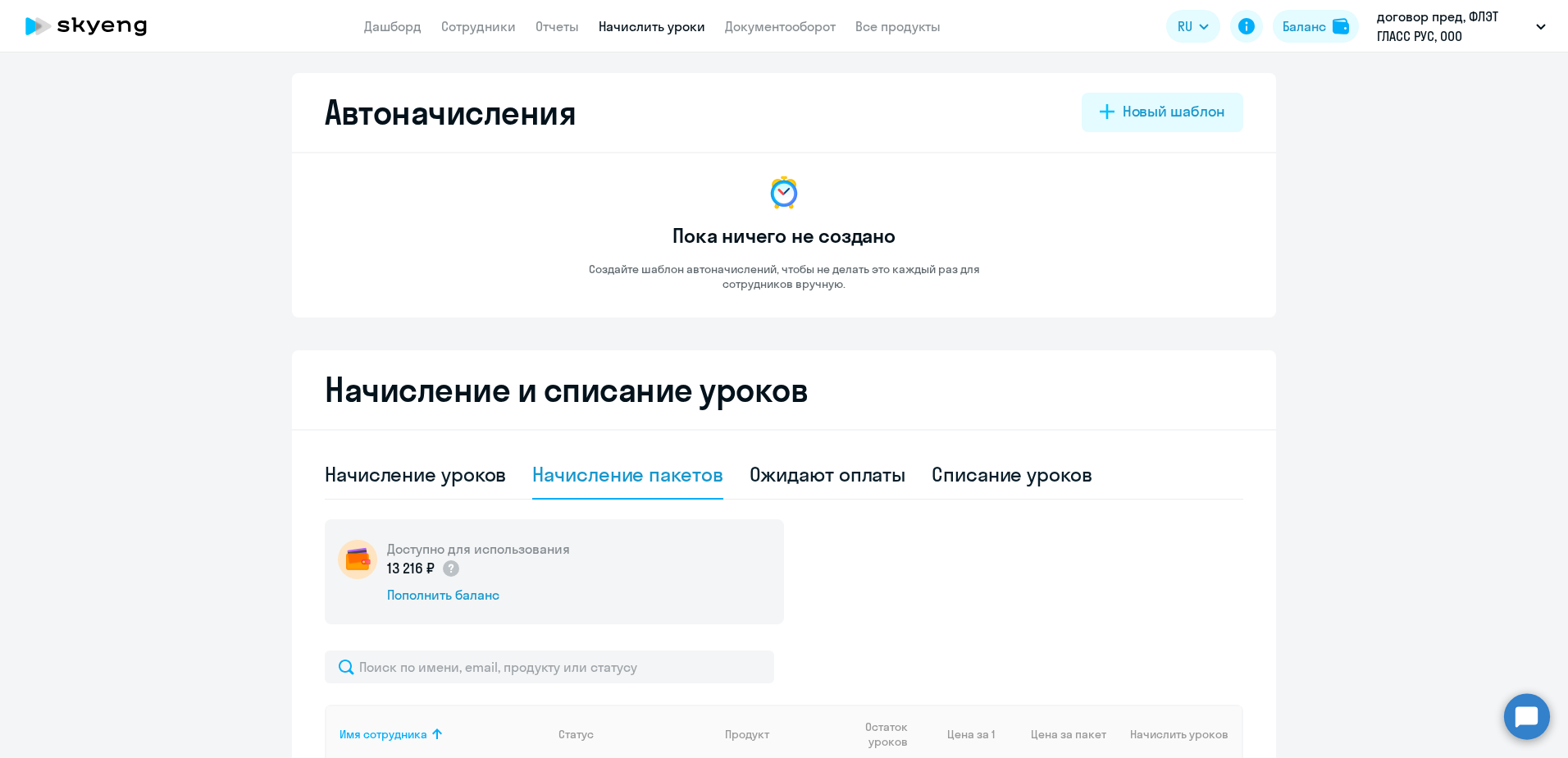
scroll to position [0, 0]
